Goal: Task Accomplishment & Management: Manage account settings

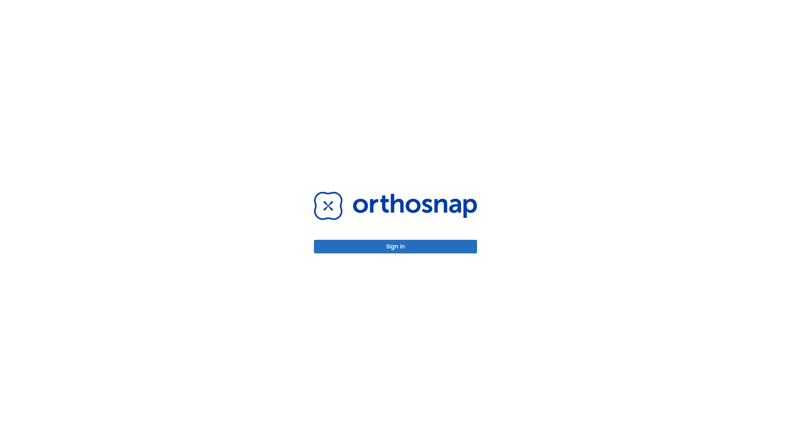
click at [396, 246] on button "Sign in" at bounding box center [395, 247] width 163 height 14
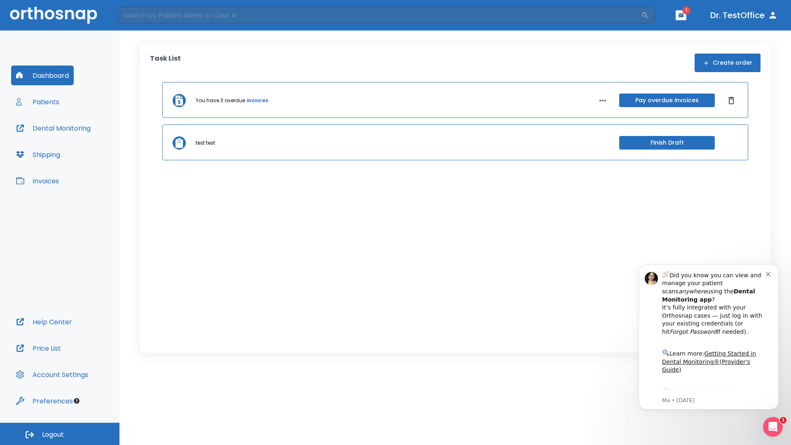
click at [60, 434] on span "Logout" at bounding box center [53, 434] width 22 height 9
